Goal: Navigation & Orientation: Find specific page/section

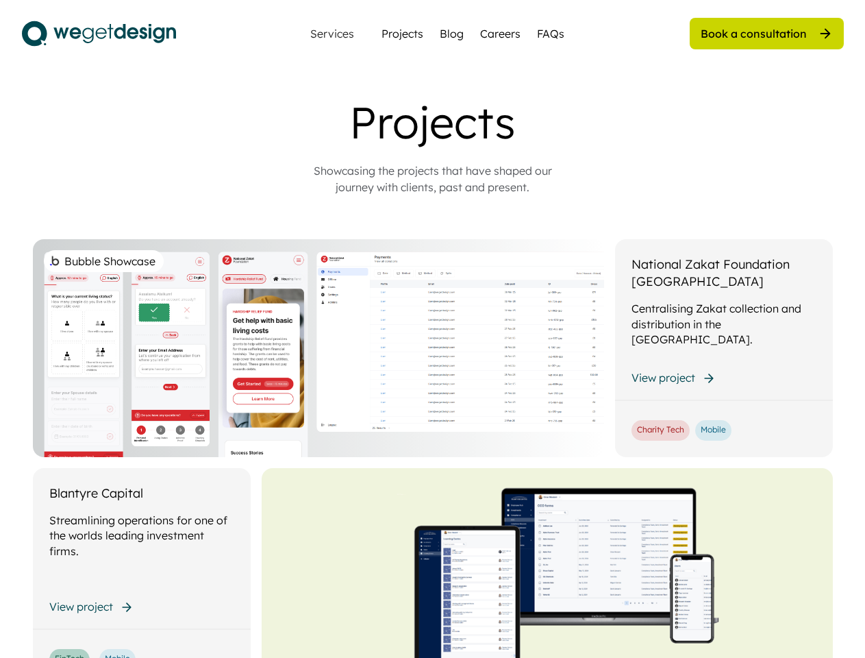
click at [432, 329] on div "Bubble Showcase" at bounding box center [318, 348] width 571 height 218
click at [433, 377] on div "Bubble Showcase" at bounding box center [318, 348] width 571 height 218
click at [433, 145] on div "Projects" at bounding box center [433, 122] width 548 height 53
click at [433, 122] on div "Projects" at bounding box center [433, 122] width 548 height 53
click at [433, 179] on div "Showcasing the projects that have shaped our journey with clients, past and pre…" at bounding box center [433, 178] width 274 height 33
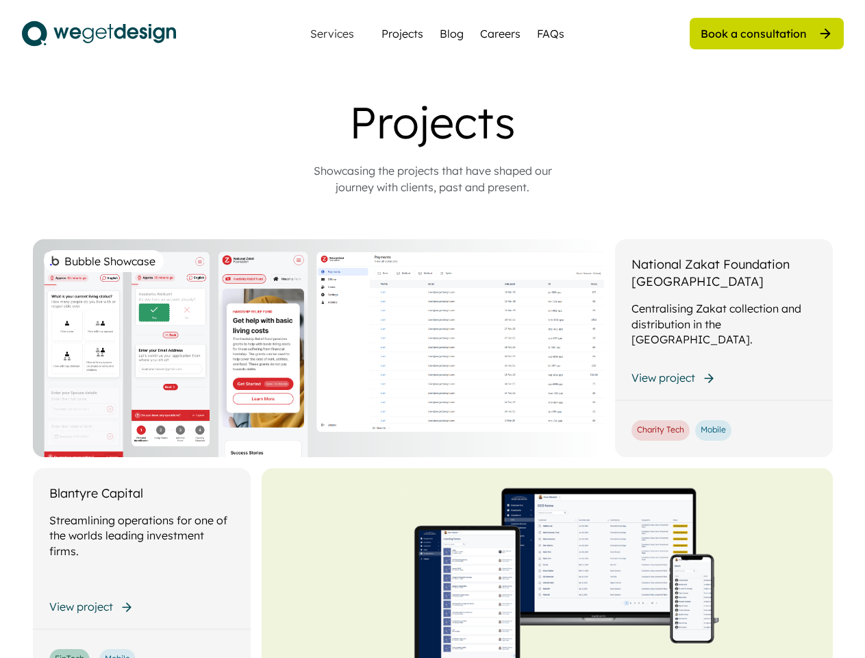
click at [433, 448] on div "Bubble Showcase" at bounding box center [318, 348] width 571 height 218
click at [433, 348] on div "Bubble Showcase" at bounding box center [318, 348] width 571 height 218
click at [319, 348] on div "Bubble Showcase" at bounding box center [318, 348] width 571 height 218
